Goal: Task Accomplishment & Management: Complete application form

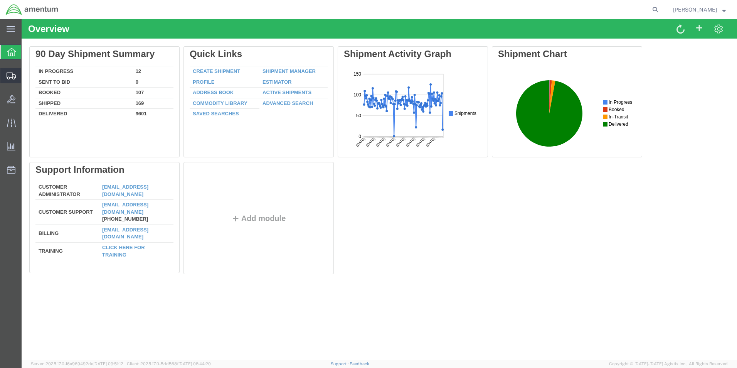
click at [0, 0] on span "Create Shipment" at bounding box center [0, 0] width 0 height 0
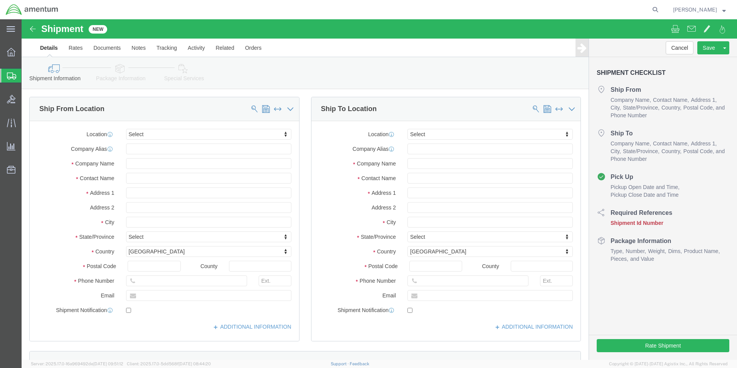
select select
type input "efo"
select select "49831"
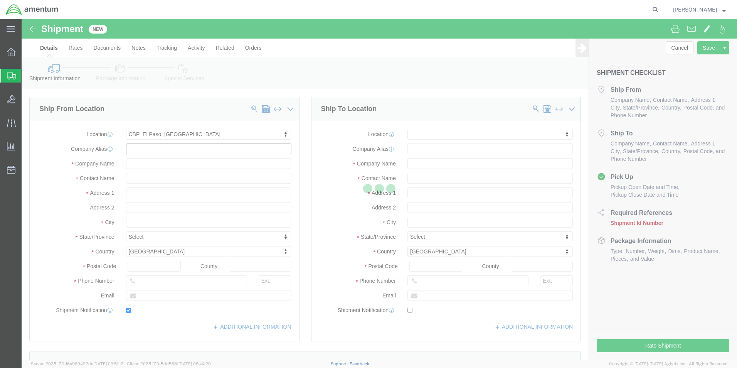
type input "[STREET_ADDRESS][PERSON_NAME]"
type input "79906"
type input "[PHONE_NUMBER]"
type input "[PERSON_NAME][EMAIL_ADDRESS][PERSON_NAME][DOMAIN_NAME]"
checkbox input "true"
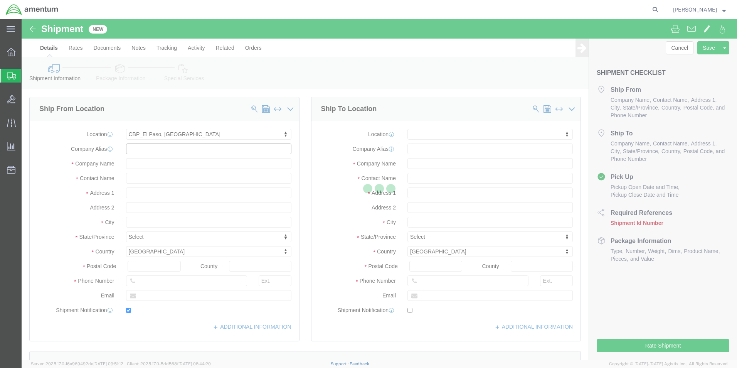
type input "Amentum Services, Inc"
type input "[PERSON_NAME]"
type input "[GEOGRAPHIC_DATA]"
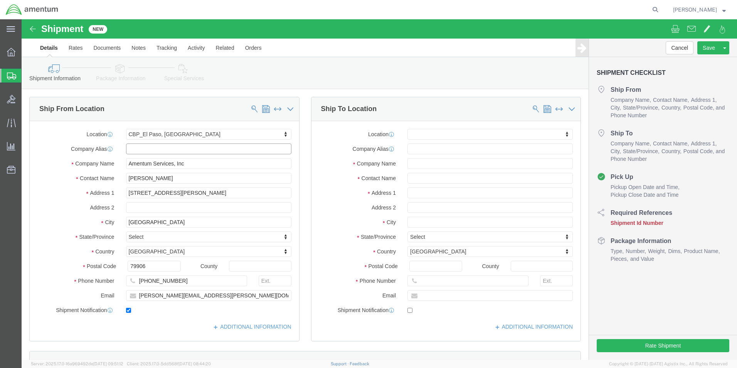
select select "[GEOGRAPHIC_DATA]"
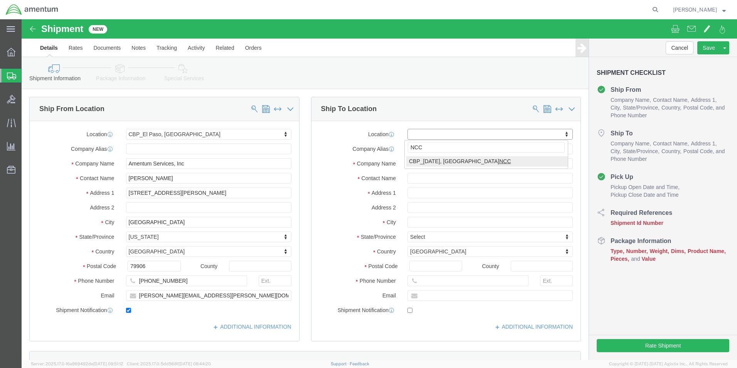
type input "NCC"
select select "69291"
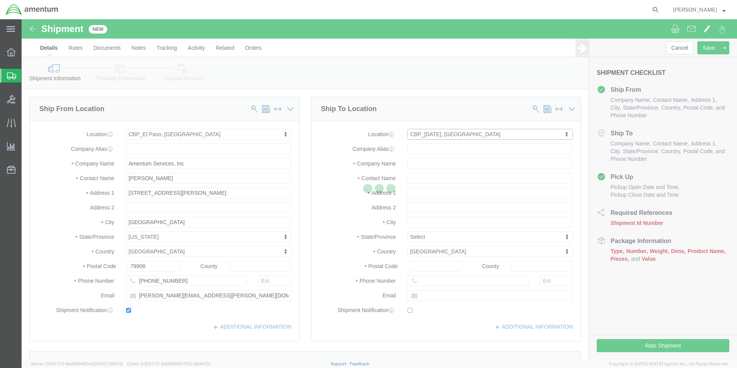
type input "NASOC [DATE]"
type input "[STREET_ADDRESS] NAS"
type input "78419"
type input "Amentum Services, Inc"
type input "[DATE]"
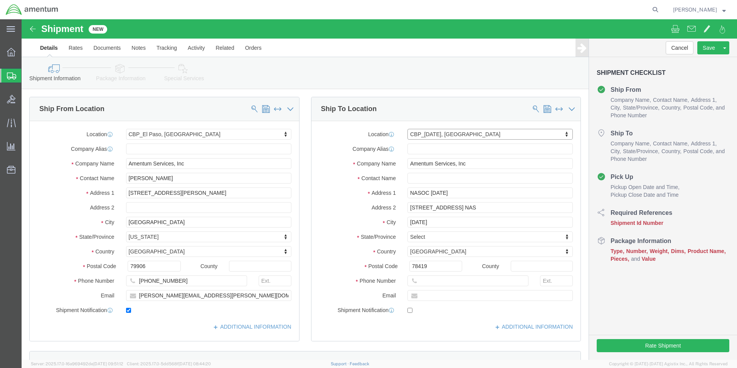
select select "[GEOGRAPHIC_DATA]"
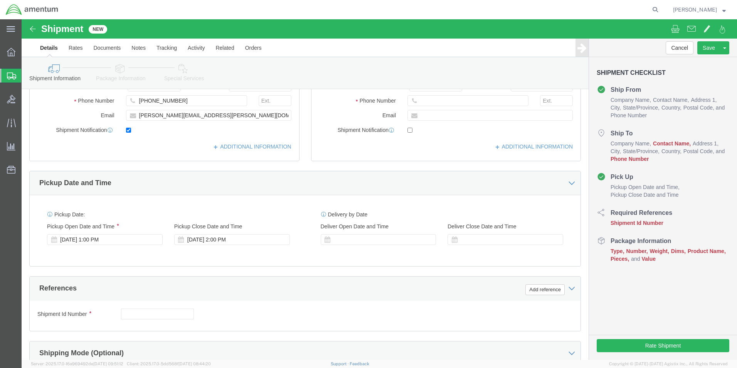
scroll to position [193, 0]
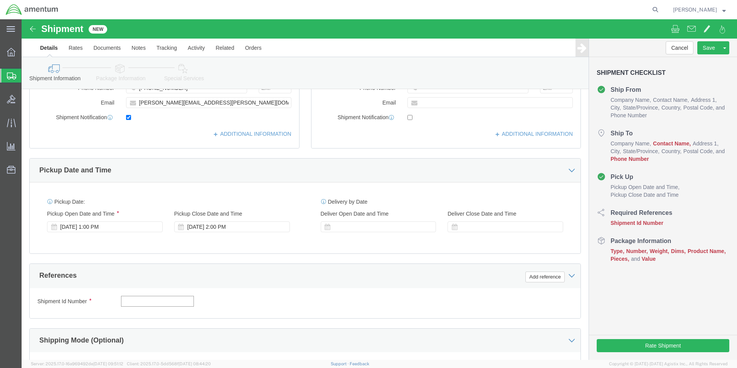
click input "text"
type input "94725"
click button "Add reference"
click select "Select Account Type Activity ID Airline Appointment Number ASN Batch Request # …"
select select "DEPT"
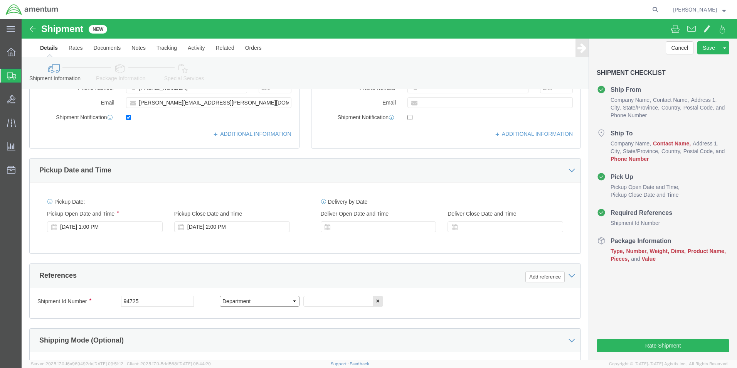
click select "Select Account Type Activity ID Airline Appointment Number ASN Batch Request # …"
click input "text"
type input "CBP"
click button "Add reference"
click select "Select Account Type Activity ID Airline Appointment Number ASN Batch Request # …"
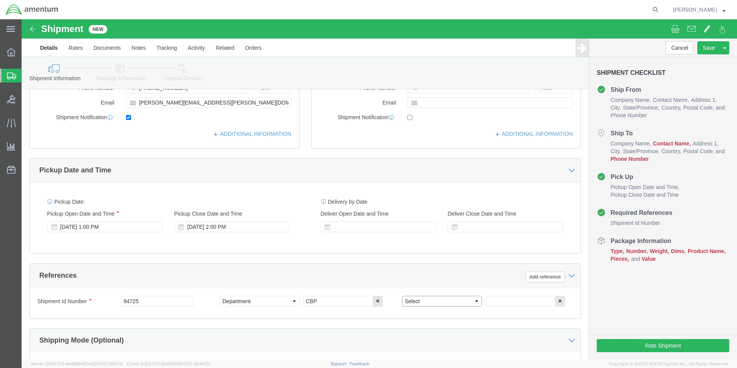
select select "CUSTREF"
click select "Select Account Type Activity ID Airline Appointment Number ASN Batch Request # …"
click input "text"
click input "94725"
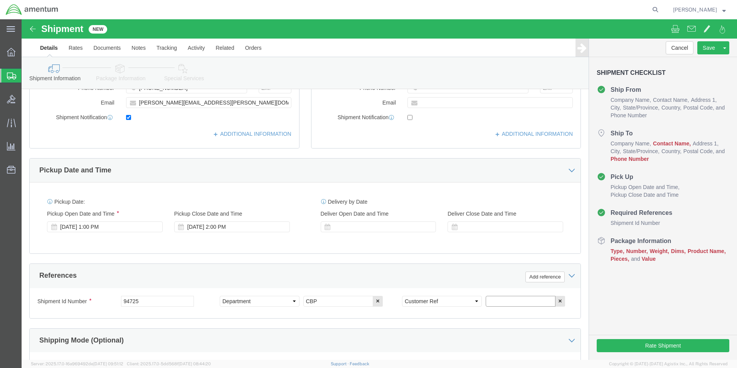
click input "text"
paste input "94725"
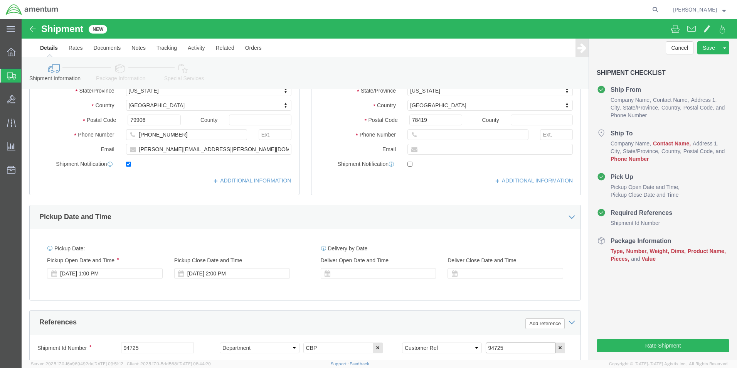
scroll to position [39, 0]
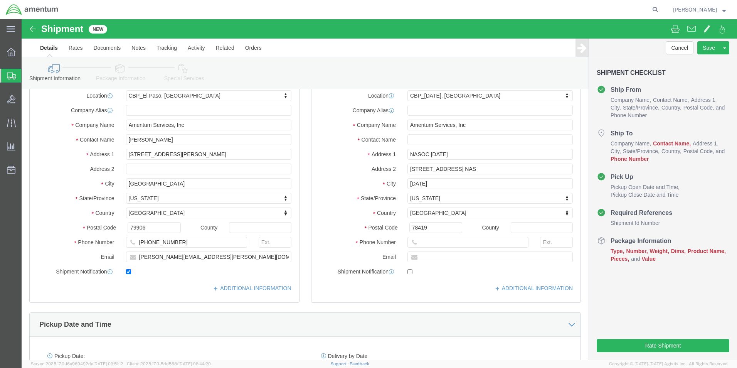
type input "94725"
click input "text"
type input "NCC"
click input "text"
paste input "[PERSON_NAME][EMAIL_ADDRESS][PERSON_NAME][DOMAIN_NAME]"
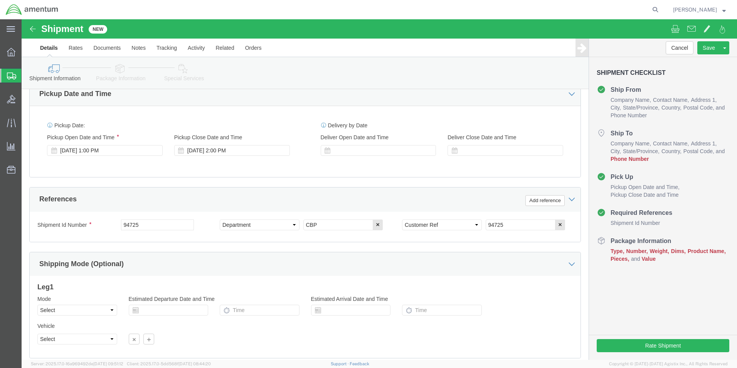
scroll to position [321, 0]
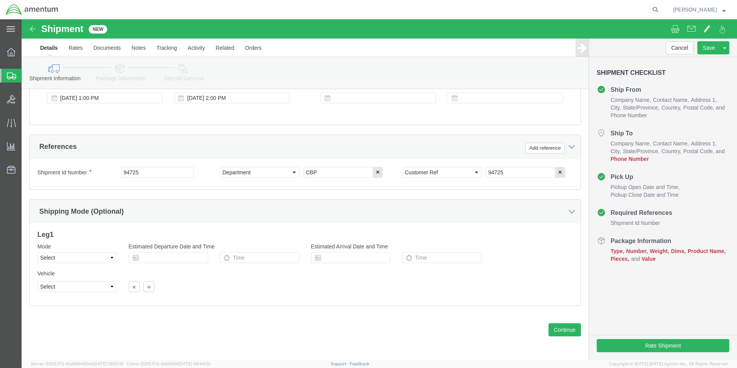
type input "[PERSON_NAME][EMAIL_ADDRESS][PERSON_NAME][DOMAIN_NAME]"
checkbox input "true"
click select "Select Air Less than Truckload Multi-Leg Ocean Freight Rail Small Parcel Truckl…"
select select "SMAL"
click select "Select Air Less than Truckload Multi-Leg Ocean Freight Rail Small Parcel Truckl…"
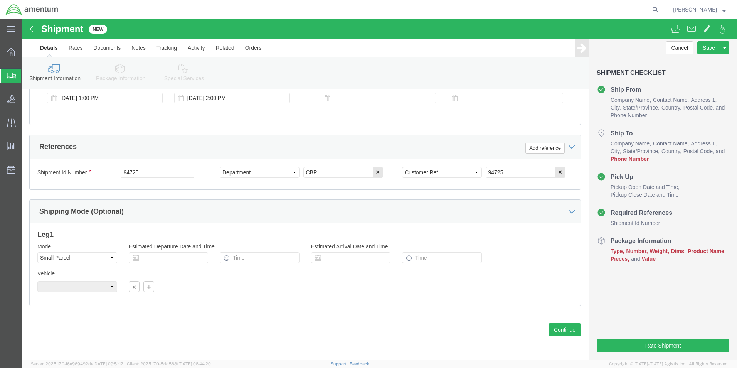
click div "Leg 1 Mode Select Air Less than Truckload Multi-Leg Ocean Freight Rail Small Pa…"
click button "Continue"
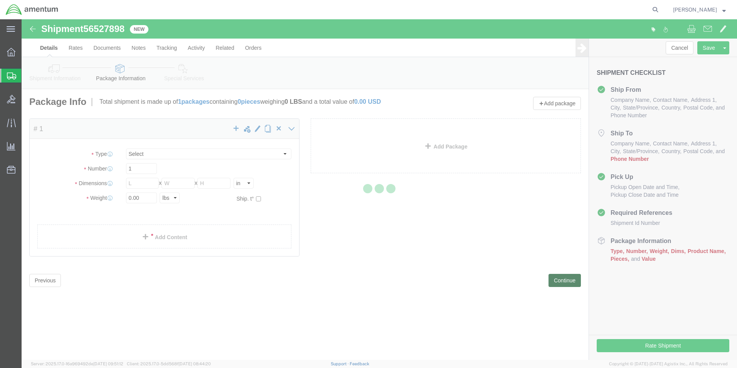
select select "YRPK"
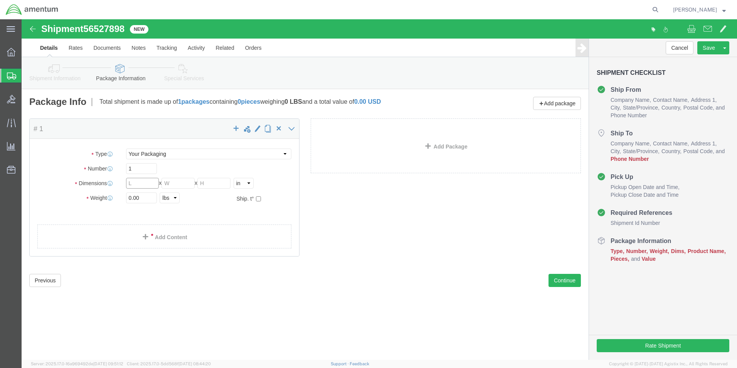
click input "text"
type input "16"
type input "12"
click input "0.00"
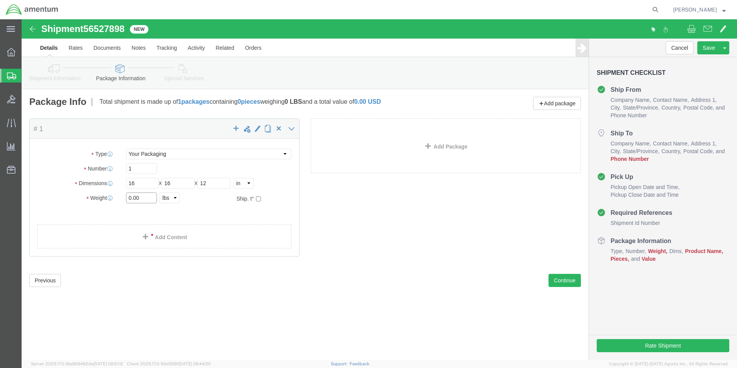
click input "0.00"
type input "5.20"
click span
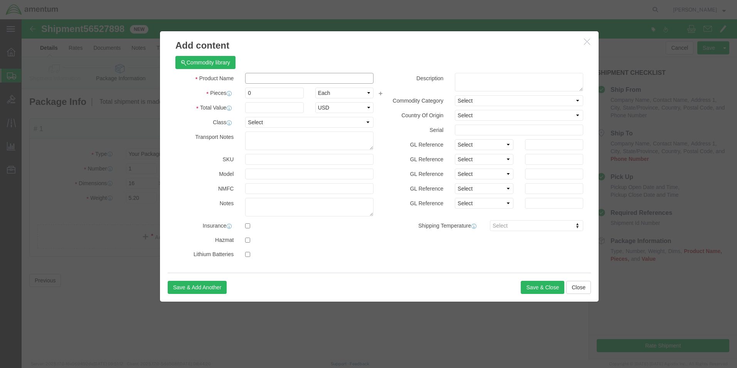
click input "text"
type input "PART"
drag, startPoint x: 244, startPoint y: 43, endPoint x: 231, endPoint y: 61, distance: 22.1
click div "Commodity library"
click input "0"
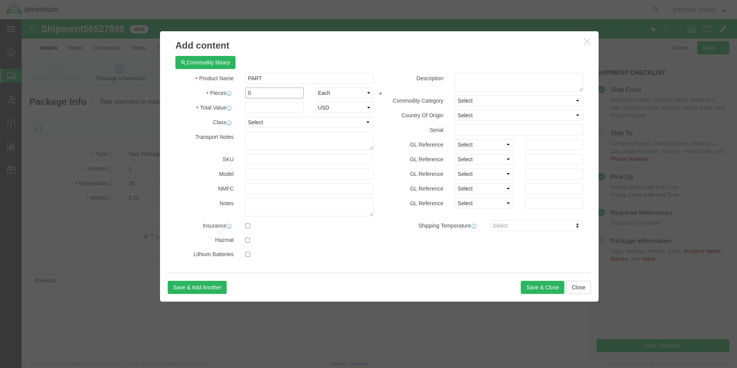
click input "0"
type input "1"
click div "Commodity library Product Name PART Pieces 1 Select Bag Barrels 100Board Feet B…"
click input "text"
type input "100"
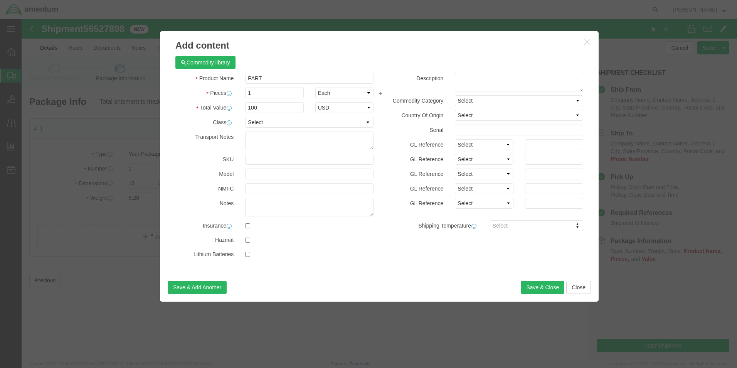
drag, startPoint x: 274, startPoint y: 46, endPoint x: 282, endPoint y: 46, distance: 8.9
click div "Commodity library"
click button "Save & Close"
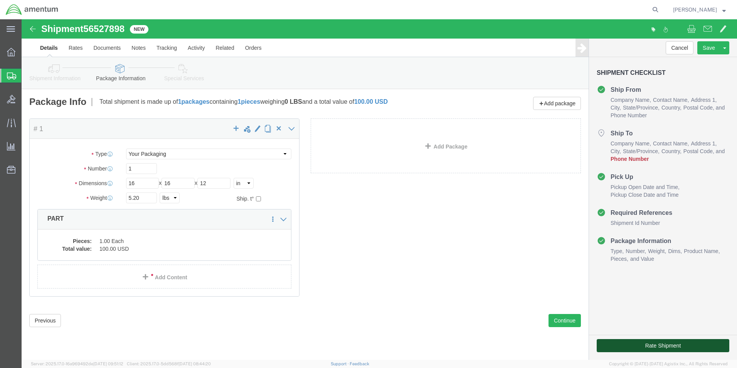
click button "Rate Shipment"
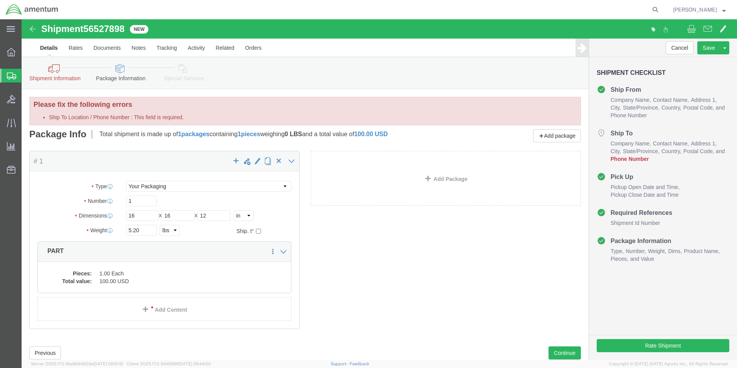
click link "Shipment Information"
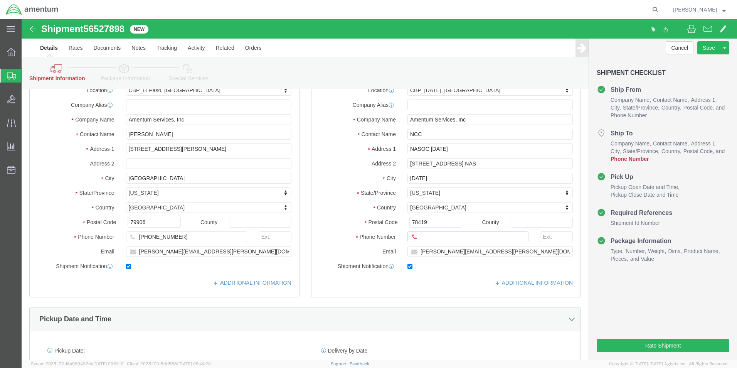
scroll to position [77, 0]
click input "Ship To Location / Phone Number : This field is required."
paste input "[PHONE_NUMBER]"
type input "[PHONE_NUMBER]"
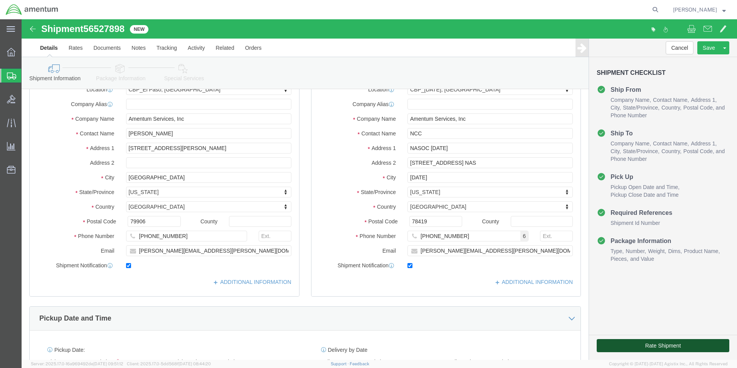
click button "Rate Shipment"
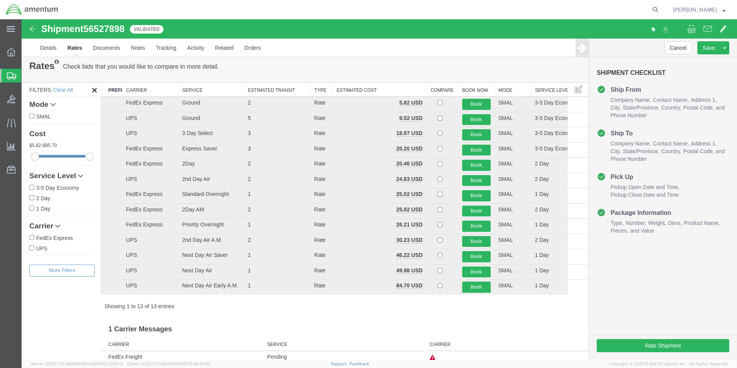
scroll to position [0, 0]
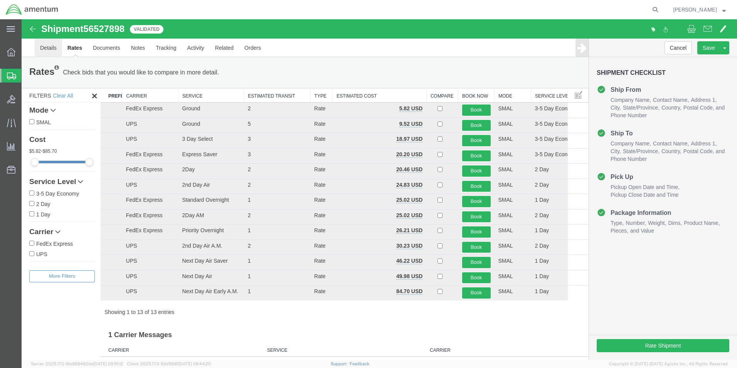
click at [44, 51] on link "Details" at bounding box center [48, 48] width 27 height 18
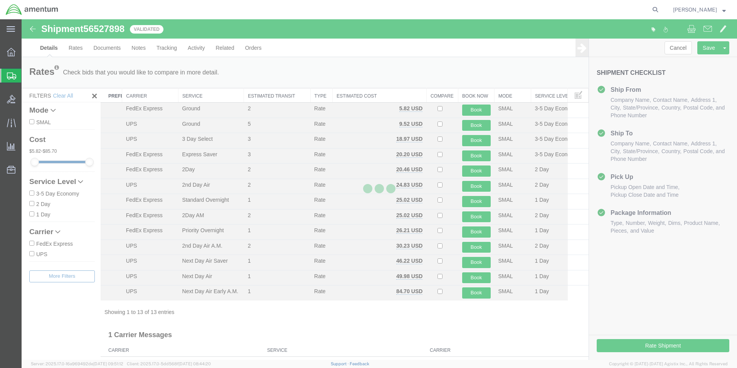
select select "49831"
select select "69291"
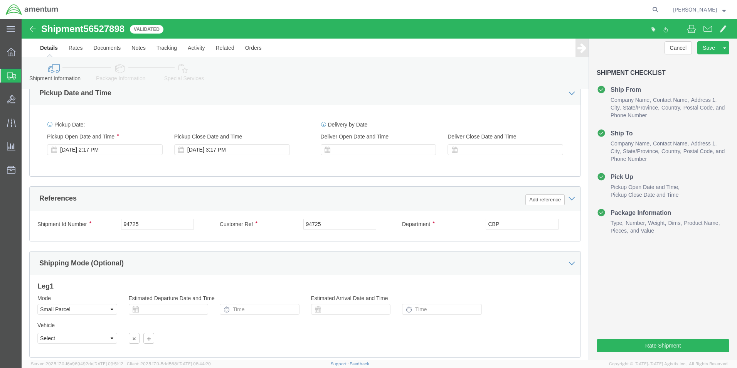
scroll to position [308, 0]
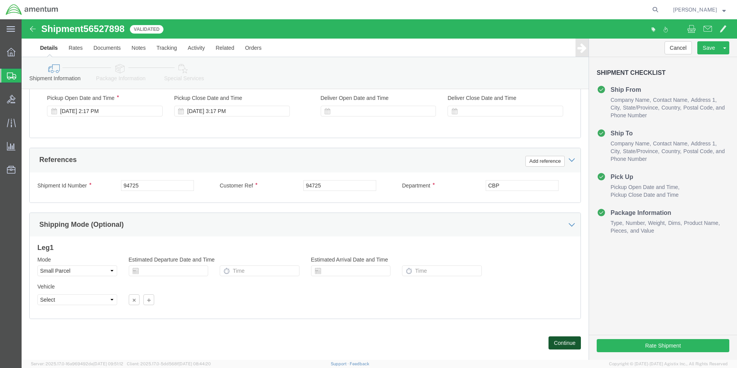
click button "Continue"
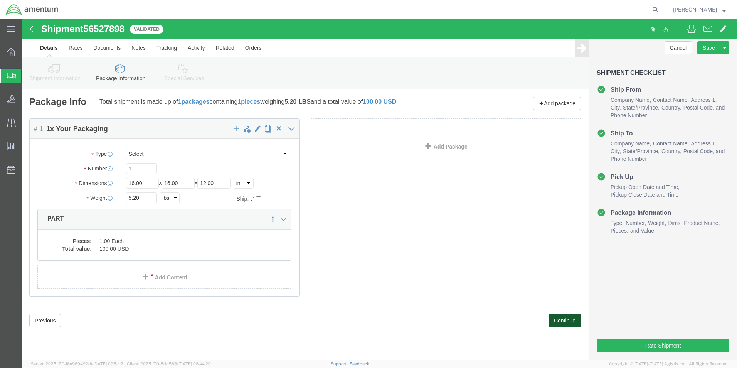
scroll to position [0, 0]
click select "Select Bale(s) Basket(s) Bolt(s) Bottle(s) Buckets Bulk Bundle(s) Can(s) Cardbo…"
click div "Package Content # 1 1 x Your Packaging Package Type Select Bale(s) Basket(s) Bo…"
click button "Continue"
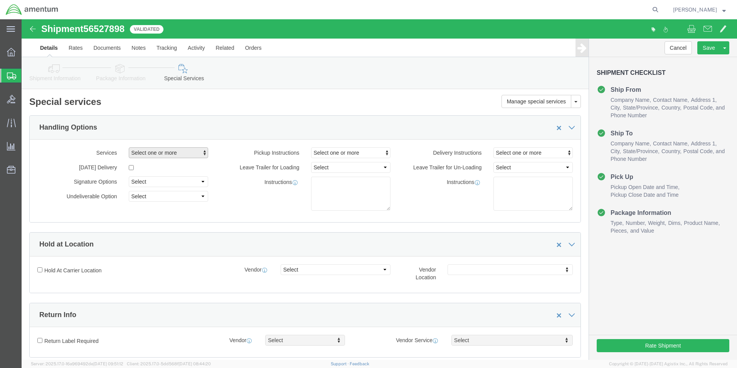
click span "Select one or more"
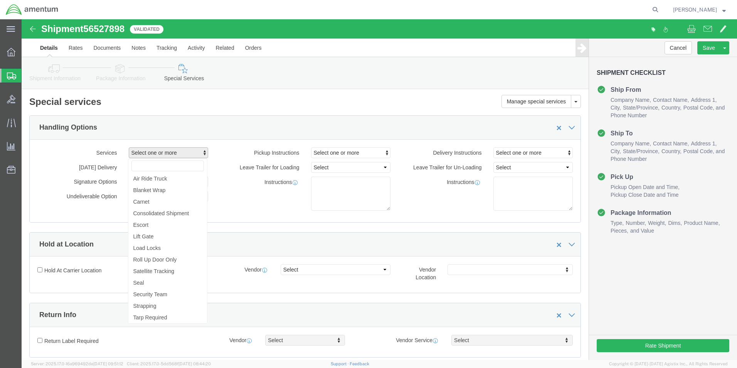
click div "Handling Options"
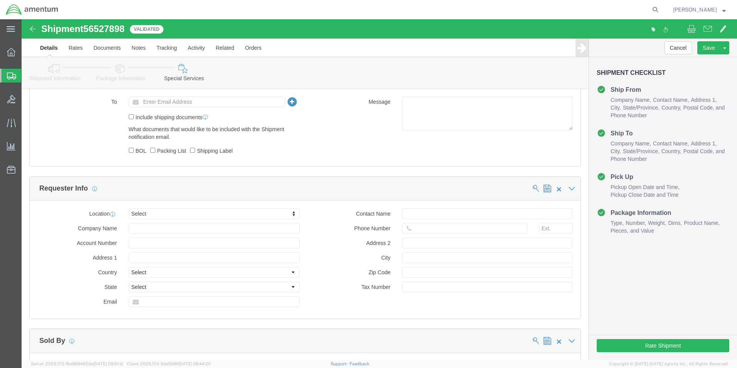
scroll to position [501, 0]
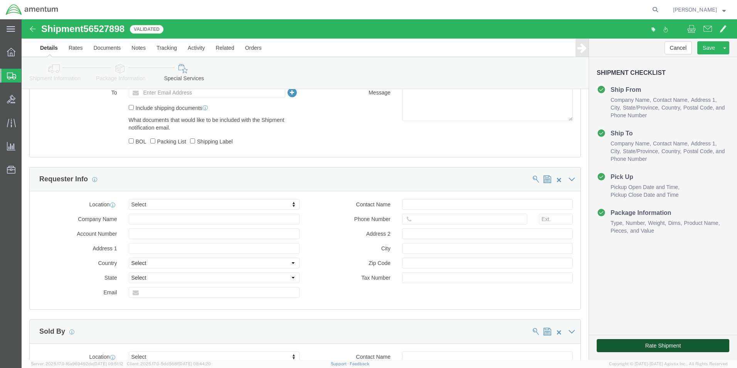
click button "Rate Shipment"
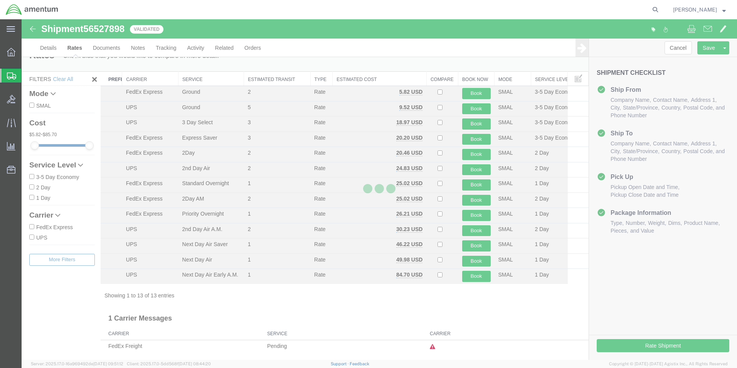
scroll to position [1, 0]
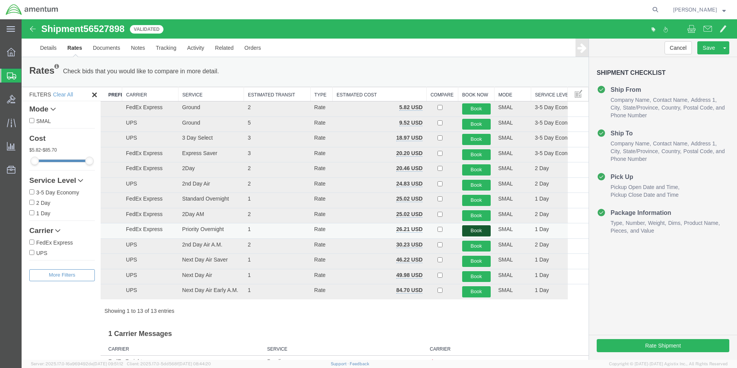
click at [478, 233] on button "Book" at bounding box center [476, 230] width 29 height 11
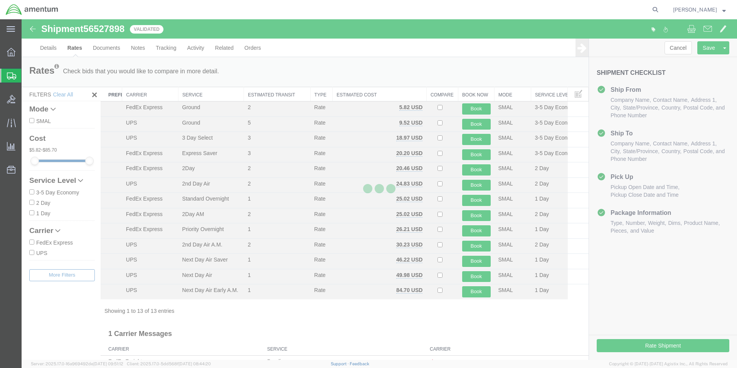
scroll to position [0, 0]
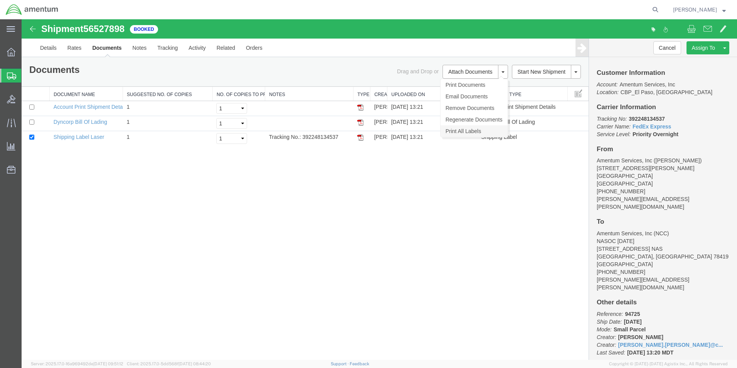
click at [465, 129] on link "Print All Labels" at bounding box center [473, 131] width 67 height 12
click at [107, 30] on span "56527898" at bounding box center [103, 28] width 41 height 10
copy span "56527898"
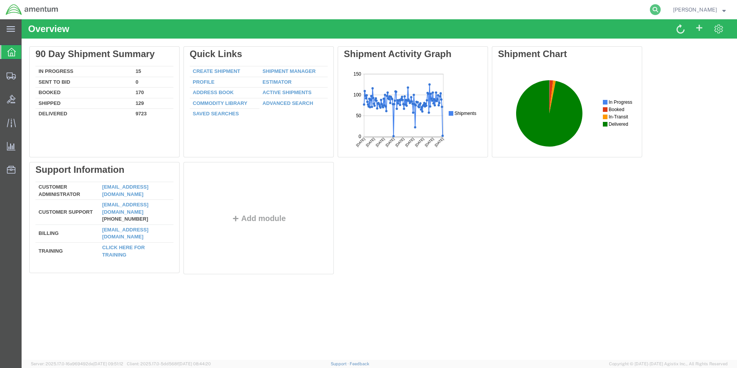
click at [660, 10] on icon at bounding box center [655, 9] width 11 height 11
click at [514, 7] on input "search" at bounding box center [532, 9] width 234 height 18
paste input "56527898"
type input "56527898"
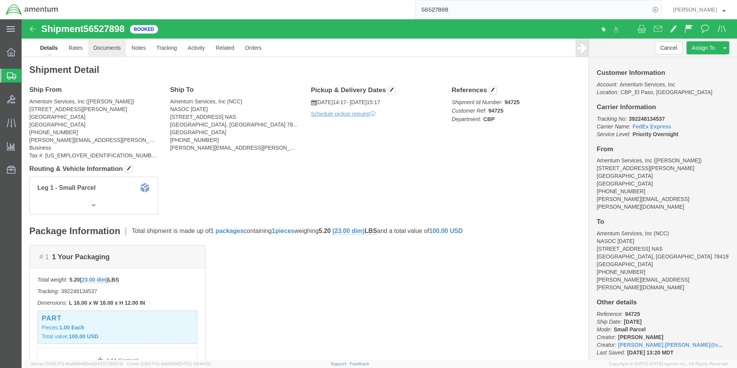
click link "Documents"
